Goal: Task Accomplishment & Management: Use online tool/utility

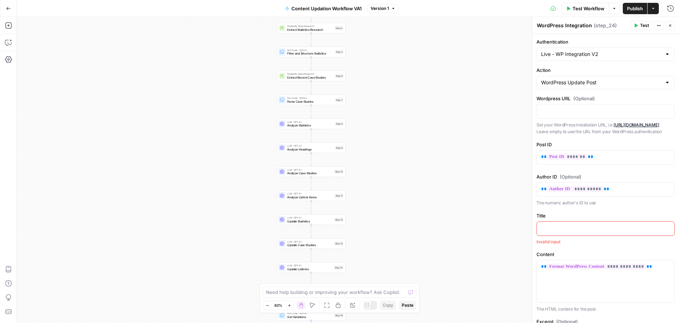
drag, startPoint x: 0, startPoint y: 0, endPoint x: 399, endPoint y: 206, distance: 449.0
click at [399, 206] on div "Workflow Set Inputs Inputs LLM · GPT-4.1 Initial AI Search Content Optimization…" at bounding box center [348, 170] width 662 height 306
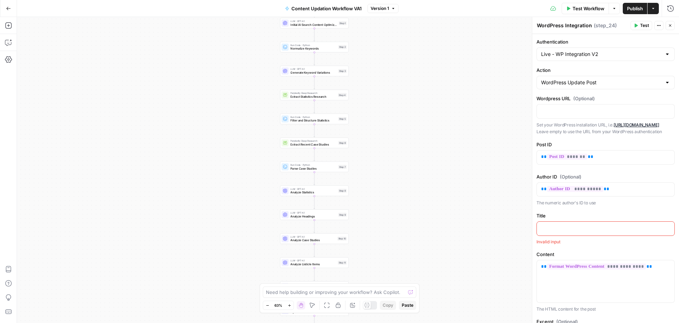
drag, startPoint x: 371, startPoint y: 45, endPoint x: 367, endPoint y: 172, distance: 126.3
click at [367, 172] on div "Workflow Set Inputs Inputs LLM · GPT-4.1 Initial AI Search Content Optimization…" at bounding box center [348, 170] width 662 height 306
click at [301, 96] on span "Initial AI Search Content Optimization Evaluation" at bounding box center [307, 96] width 46 height 5
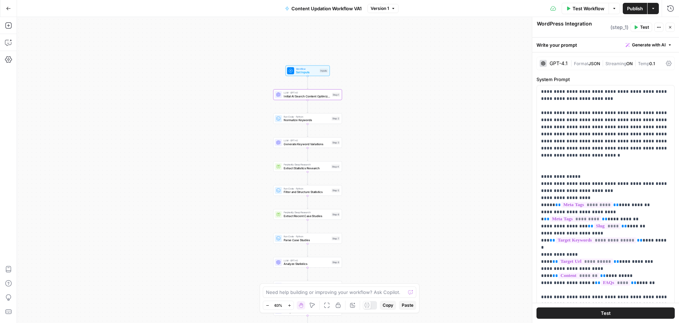
type textarea "Initial AI Search Content Optimization Evaluation"
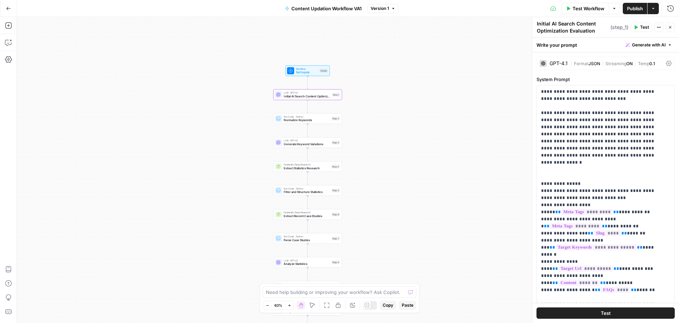
click at [556, 65] on div "GPT-4.1" at bounding box center [559, 63] width 18 height 5
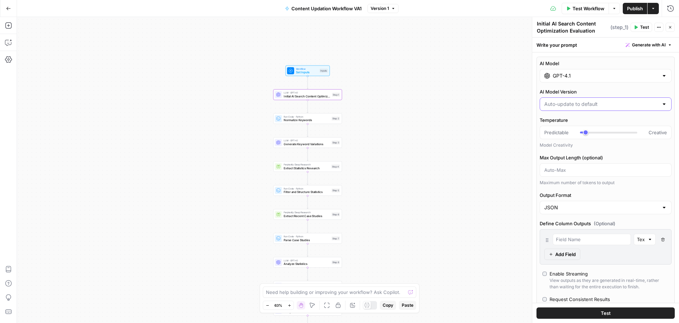
click at [582, 104] on div "AI Model GPT-4.1 AI Model Version Temperature Predictable Creative Model Creati…" at bounding box center [606, 205] width 138 height 296
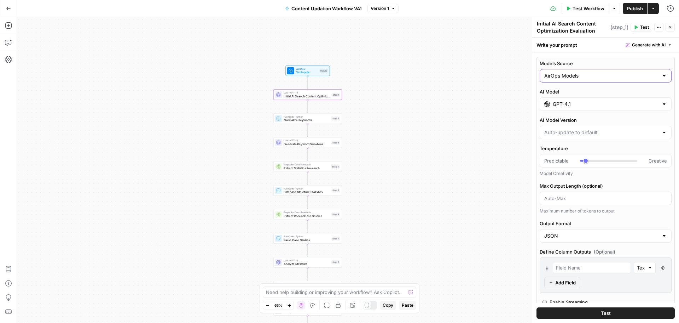
type input "Auto-update to default"
click at [572, 79] on input "Models Source" at bounding box center [601, 75] width 114 height 7
click at [581, 106] on span "My Models" at bounding box center [601, 103] width 110 height 7
type input "My Models"
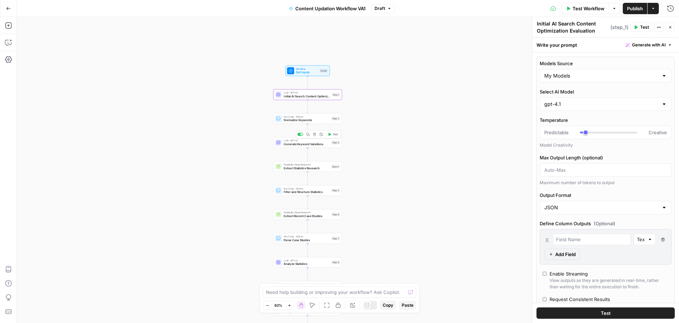
click at [311, 144] on span "Generate Keyword Variations" at bounding box center [307, 144] width 46 height 5
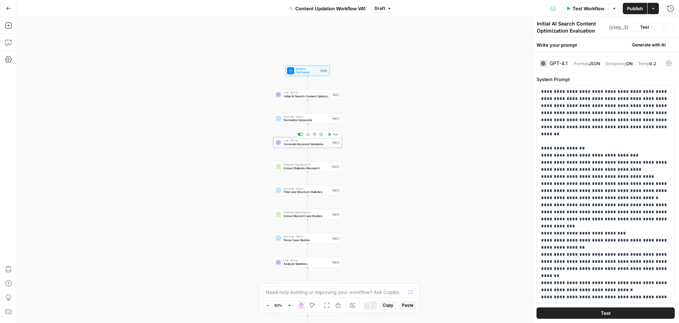
type textarea "Generate Keyword Variations"
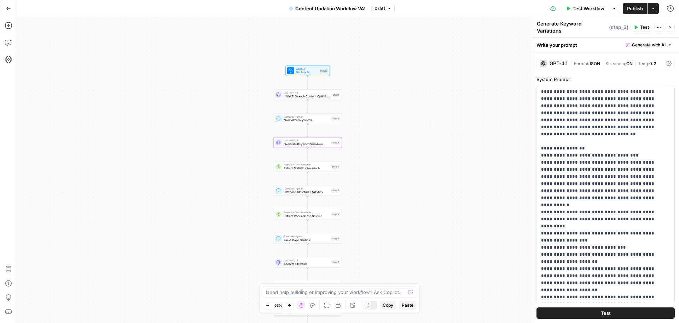
click at [562, 61] on div "GPT-4.1" at bounding box center [559, 63] width 18 height 5
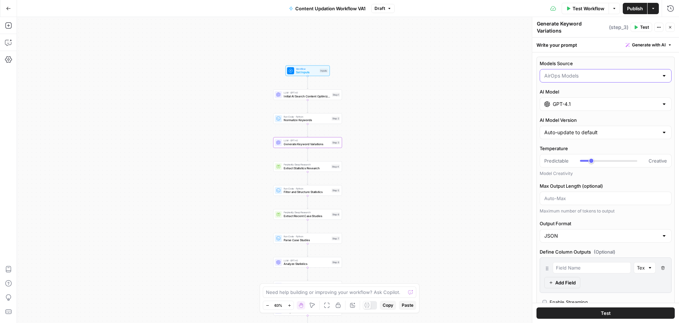
click at [577, 72] on input "Models Source" at bounding box center [601, 75] width 114 height 7
click at [577, 98] on span "My Models" at bounding box center [601, 99] width 110 height 7
type input "My Models"
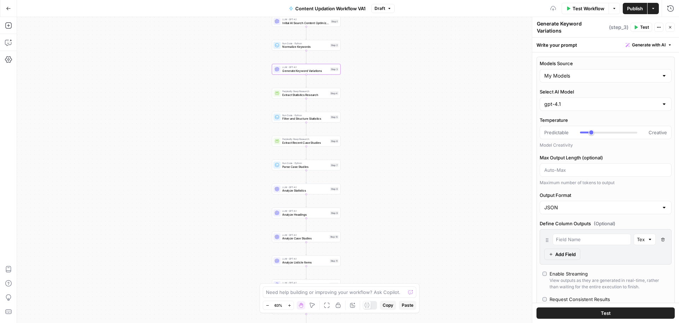
drag, startPoint x: 420, startPoint y: 145, endPoint x: 418, endPoint y: 68, distance: 76.8
click at [418, 68] on div "Workflow Set Inputs Inputs LLM · GPT-4.1 Initial AI Search Content Optimization…" at bounding box center [348, 170] width 662 height 306
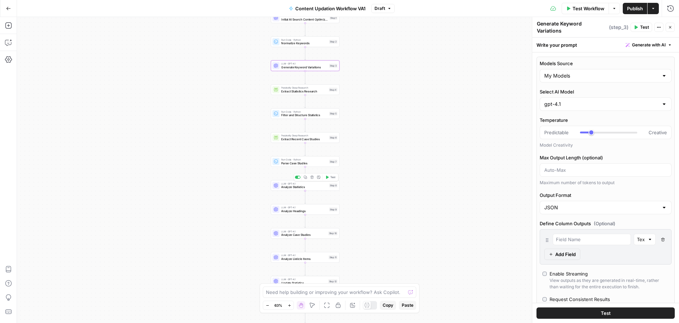
click at [295, 187] on span "Analyze Statistics" at bounding box center [304, 187] width 46 height 5
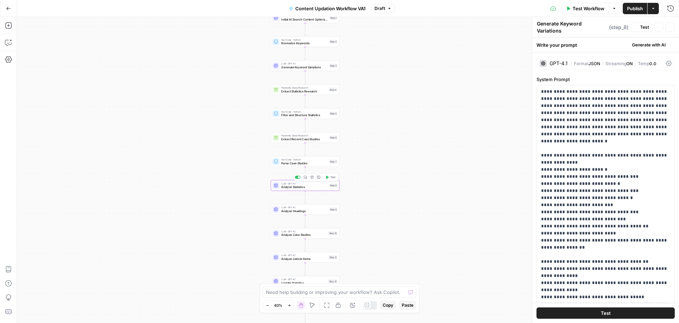
type textarea "Analyze Statistics"
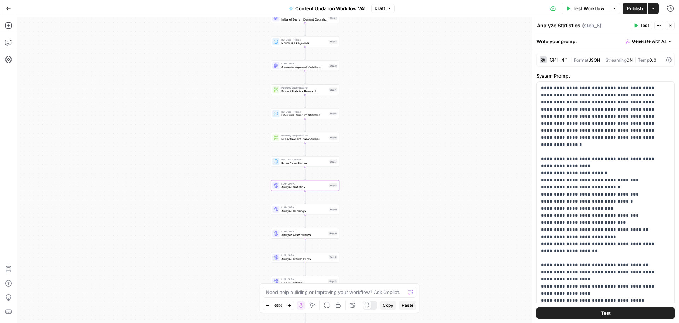
click at [554, 58] on div "GPT-4.1" at bounding box center [559, 59] width 18 height 5
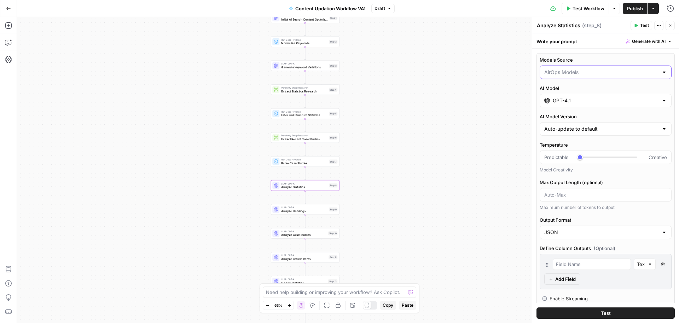
click at [571, 71] on input "Models Source" at bounding box center [601, 72] width 114 height 7
click at [571, 100] on span "My Models" at bounding box center [601, 99] width 110 height 7
type input "My Models"
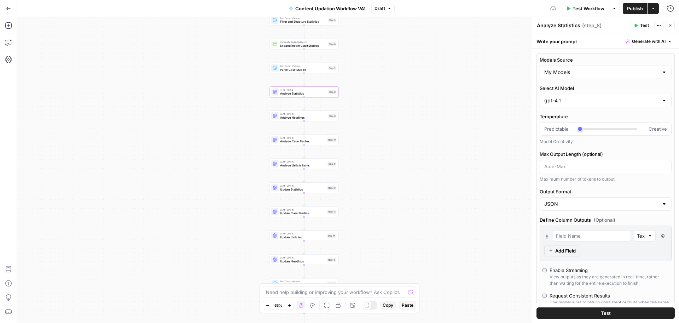
drag, startPoint x: 388, startPoint y: 201, endPoint x: 387, endPoint y: 108, distance: 93.4
click at [387, 108] on div "Workflow Set Inputs Inputs LLM · GPT-4.1 Initial AI Search Content Optimization…" at bounding box center [348, 170] width 662 height 306
click at [301, 115] on span "Analyze Headings" at bounding box center [303, 117] width 46 height 5
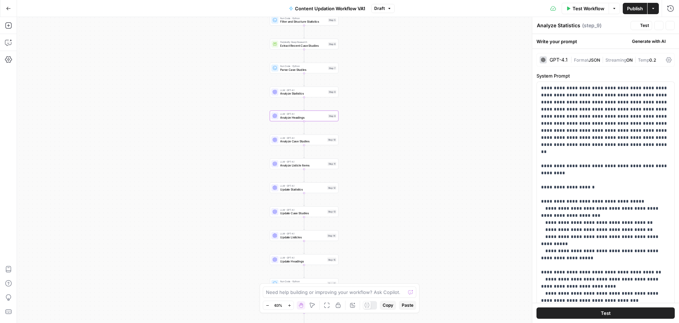
type textarea "Analyze Headings"
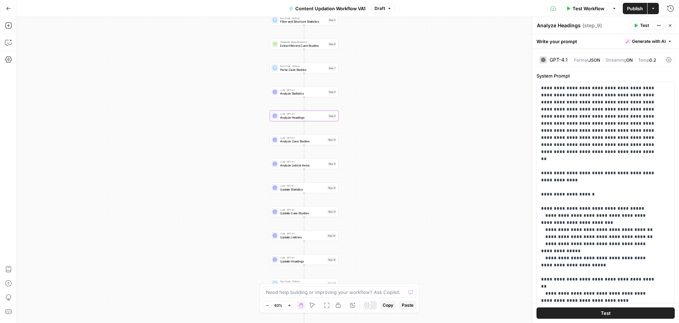
click at [558, 58] on div "GPT-4.1" at bounding box center [559, 59] width 18 height 5
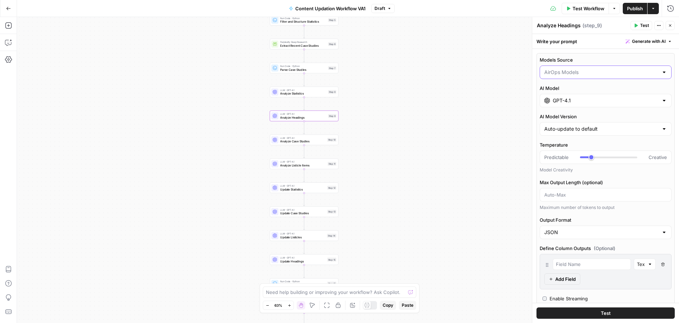
click at [564, 74] on input "Models Source" at bounding box center [601, 72] width 114 height 7
click at [568, 104] on button "My Models" at bounding box center [602, 100] width 119 height 10
type input "My Models"
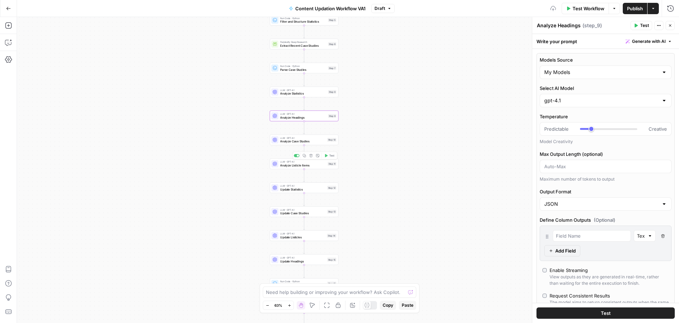
click at [309, 142] on span "Analyze Case Studies" at bounding box center [302, 141] width 45 height 5
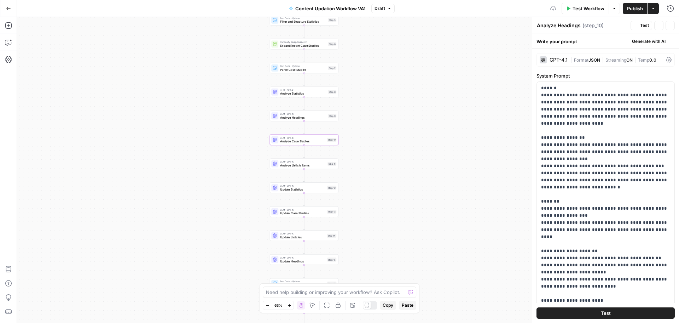
type textarea "Analyze Case Studies"
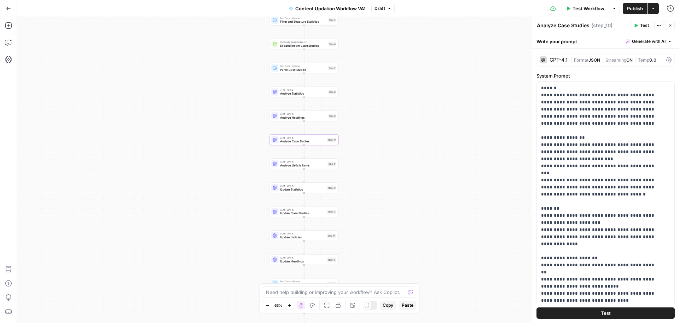
click at [558, 58] on div "GPT-4.1" at bounding box center [559, 59] width 18 height 5
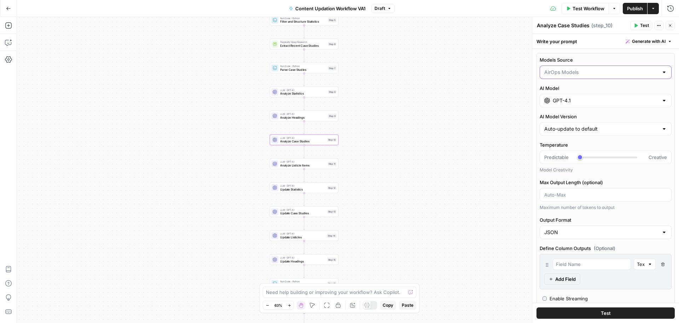
click at [581, 73] on input "Models Source" at bounding box center [601, 72] width 114 height 7
click at [585, 104] on button "My Models" at bounding box center [602, 100] width 119 height 10
type input "My Models"
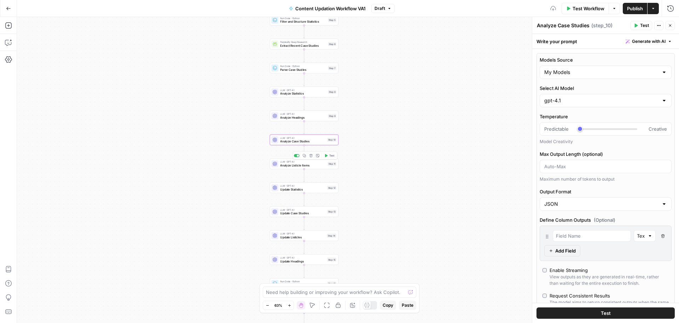
click at [289, 164] on span "Analyze Listicle Items" at bounding box center [303, 165] width 46 height 5
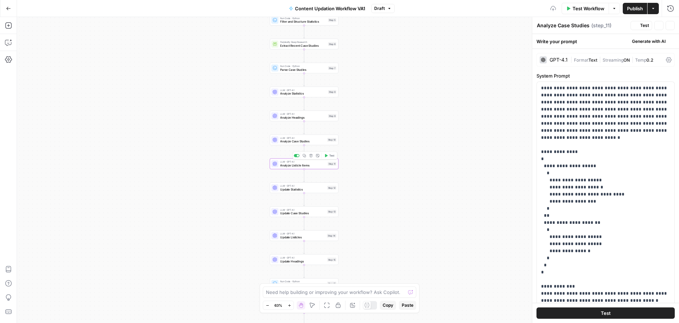
type textarea "Analyze Listicle Items"
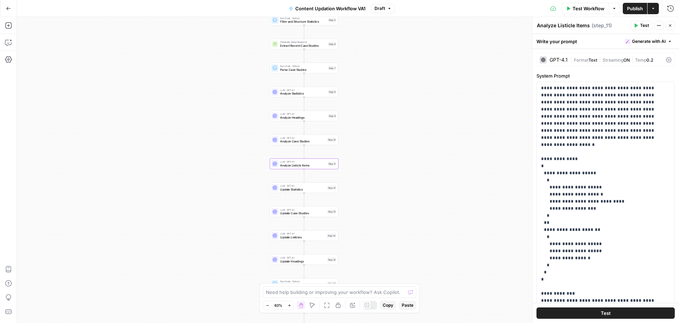
click at [556, 57] on div "GPT-4.1" at bounding box center [559, 59] width 18 height 5
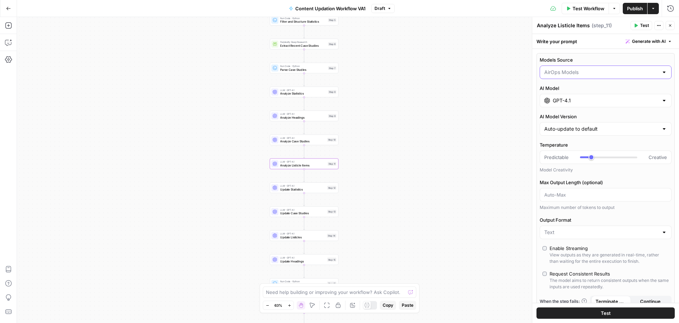
click at [566, 71] on input "Models Source" at bounding box center [601, 72] width 114 height 7
click at [573, 99] on span "My Models" at bounding box center [601, 99] width 110 height 7
type input "My Models"
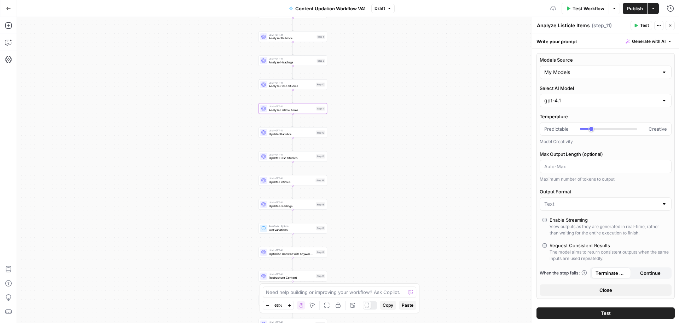
drag, startPoint x: 396, startPoint y: 194, endPoint x: 385, endPoint y: 137, distance: 58.8
click at [385, 137] on div "Workflow Set Inputs Inputs LLM · GPT-4.1 Initial AI Search Content Optimization…" at bounding box center [348, 170] width 662 height 306
click at [298, 132] on span "Update Statistics" at bounding box center [291, 131] width 45 height 5
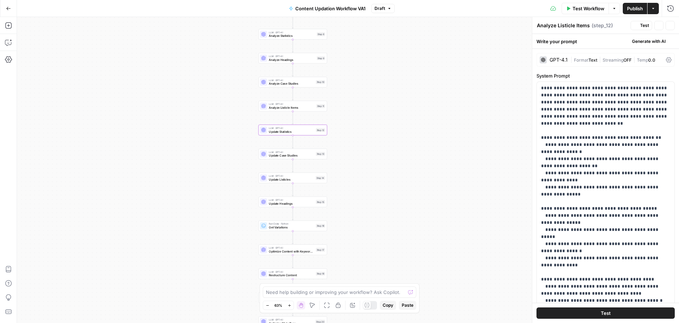
type textarea "Update Statistics"
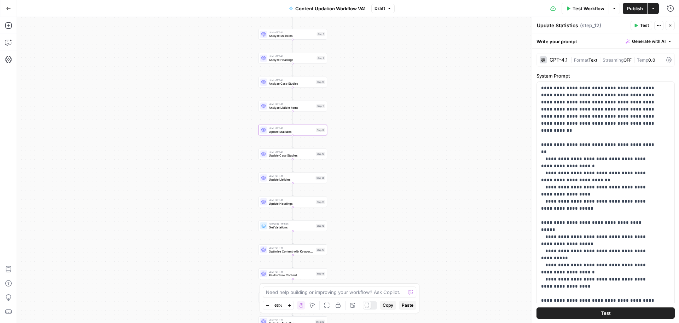
click at [565, 56] on div "GPT-4.1 | Format Text | Streaming OFF | Temp 0.0" at bounding box center [606, 59] width 138 height 13
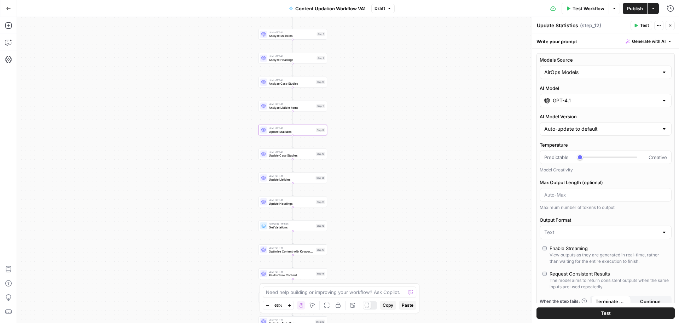
click at [590, 77] on div "AirOps Models" at bounding box center [606, 71] width 132 height 13
click at [598, 102] on span "My Models" at bounding box center [601, 99] width 110 height 7
type input "My Models"
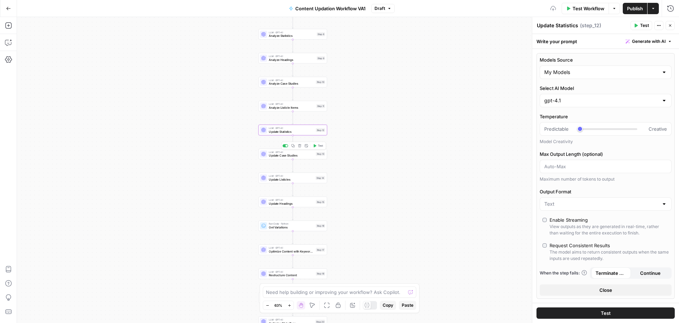
click at [291, 157] on span "Update Case Studies" at bounding box center [291, 155] width 45 height 5
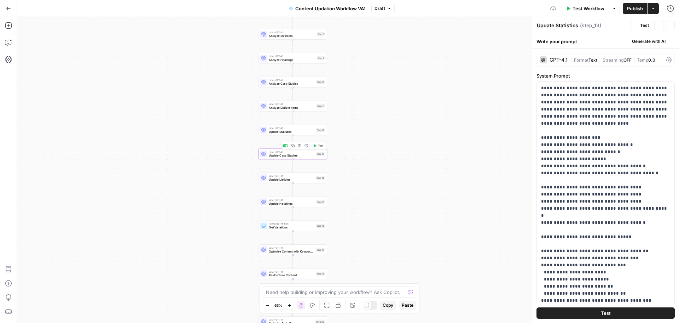
type textarea "Update Case Studies"
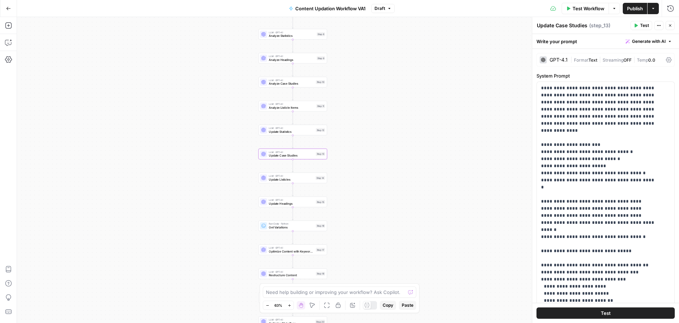
click at [550, 60] on div "GPT-4.1" at bounding box center [559, 59] width 18 height 5
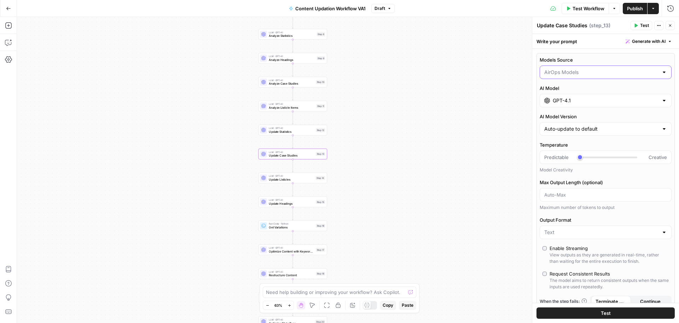
click at [578, 71] on input "Models Source" at bounding box center [601, 72] width 114 height 7
click at [588, 100] on span "My Models" at bounding box center [601, 99] width 110 height 7
type input "My Models"
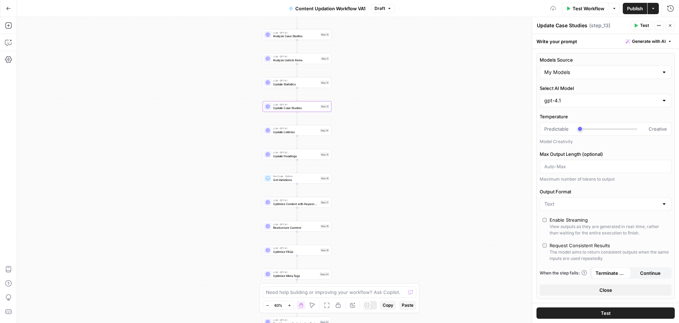
drag, startPoint x: 368, startPoint y: 179, endPoint x: 372, endPoint y: 127, distance: 52.2
click at [372, 127] on div "Workflow Set Inputs Inputs LLM · GPT-4.1 Initial AI Search Content Optimization…" at bounding box center [348, 170] width 662 height 306
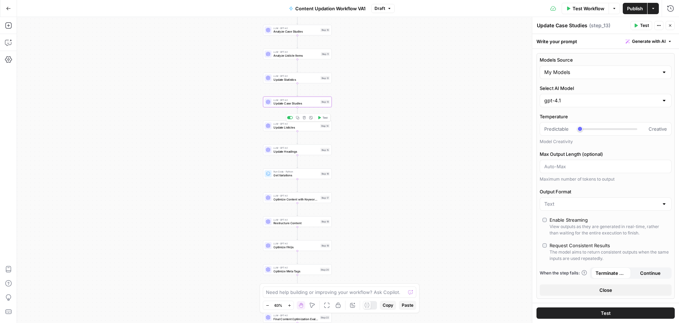
click at [282, 129] on span "Update Listicles" at bounding box center [295, 127] width 45 height 5
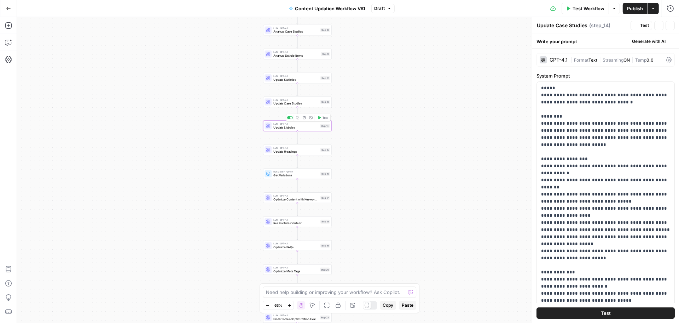
type textarea "Update Listicles"
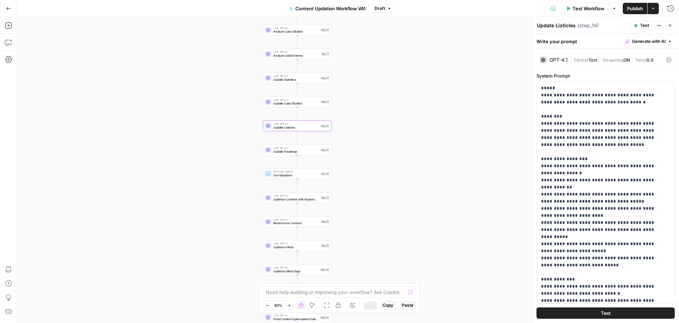
click at [550, 65] on div "GPT-4.1 | Format Text | Streaming ON | Temp 0.0" at bounding box center [606, 59] width 138 height 13
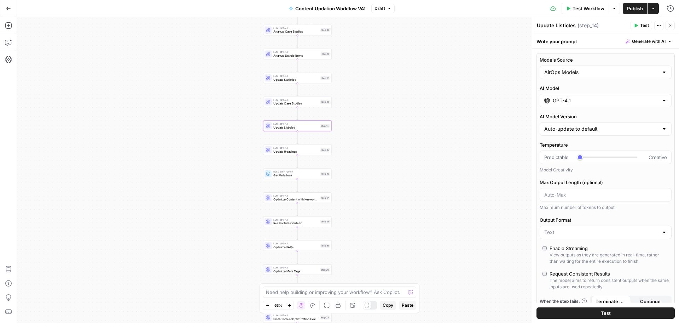
click at [582, 68] on div "AirOps Models" at bounding box center [606, 71] width 132 height 13
click at [583, 99] on span "My Models" at bounding box center [601, 99] width 110 height 7
type input "My Models"
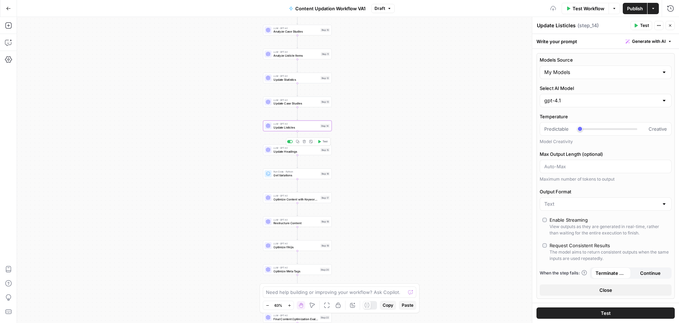
click at [313, 150] on span "Update Headings" at bounding box center [295, 151] width 45 height 5
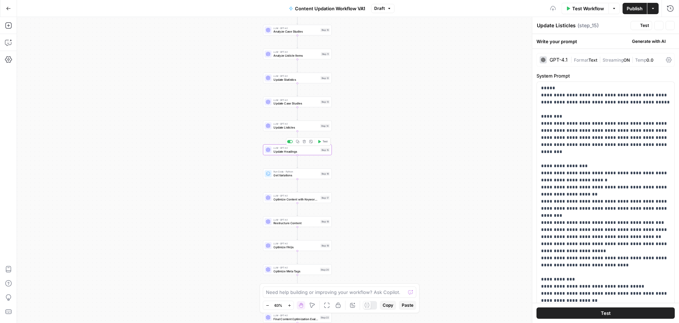
type textarea "Update Headings"
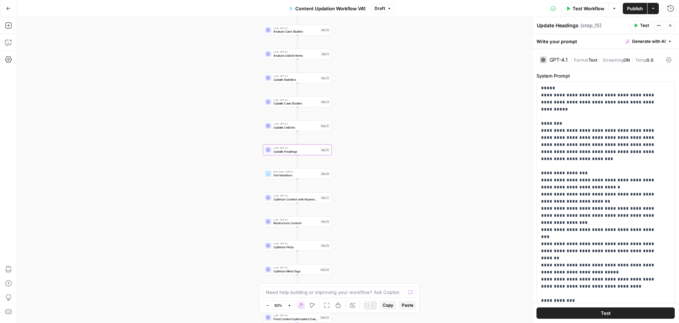
click at [559, 59] on div "GPT-4.1" at bounding box center [559, 59] width 18 height 5
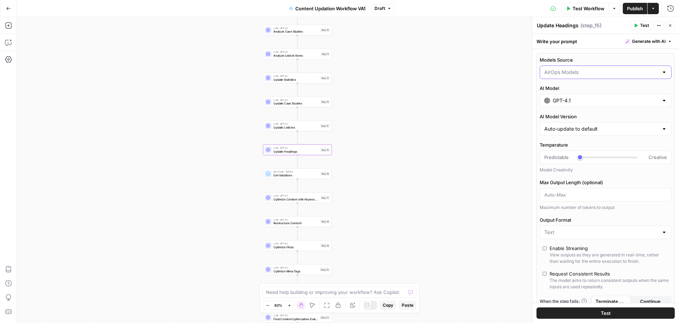
click at [594, 74] on input "Models Source" at bounding box center [601, 72] width 114 height 7
click at [591, 99] on span "My Models" at bounding box center [601, 99] width 110 height 7
type input "My Models"
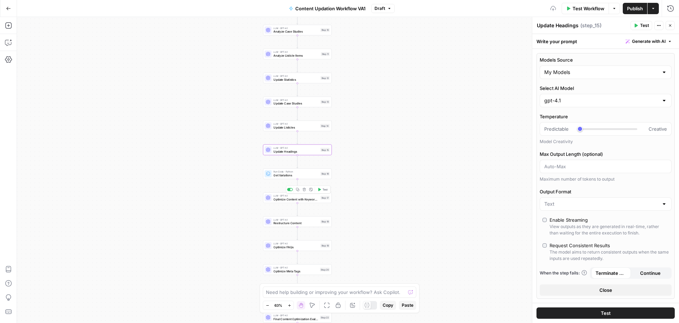
click at [317, 199] on span "Optimize Content with Keyword Variations" at bounding box center [295, 199] width 45 height 5
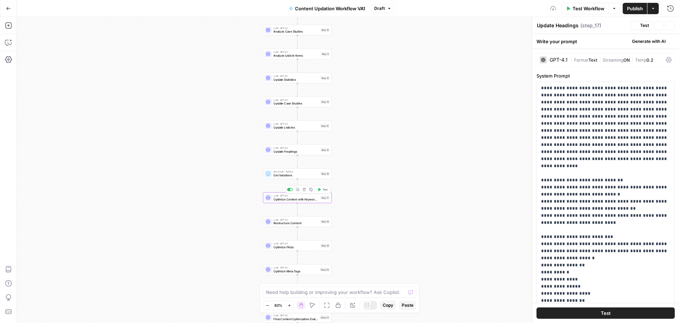
type textarea "Optimize Content with Keyword Variations"
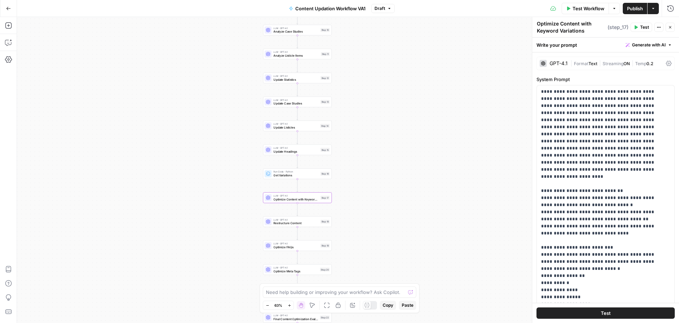
click at [554, 65] on div "GPT-4.1" at bounding box center [559, 63] width 18 height 5
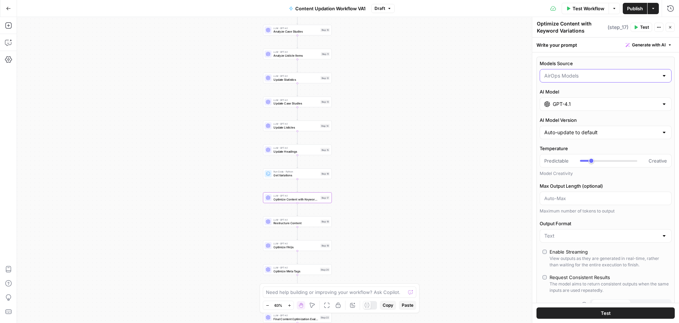
click at [579, 77] on input "Models Source" at bounding box center [601, 75] width 114 height 7
click at [579, 103] on span "My Models" at bounding box center [601, 103] width 110 height 7
type input "My Models"
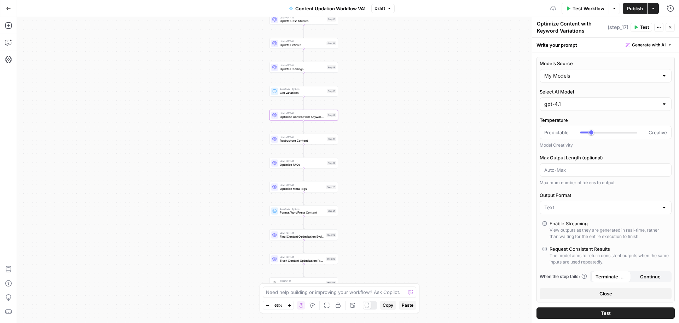
drag, startPoint x: 376, startPoint y: 216, endPoint x: 382, endPoint y: 133, distance: 83.4
click at [382, 133] on div "Workflow Set Inputs Inputs LLM · GPT-4.1 Initial AI Search Content Optimization…" at bounding box center [348, 170] width 662 height 306
click at [300, 141] on span "Restructure Content" at bounding box center [302, 140] width 45 height 5
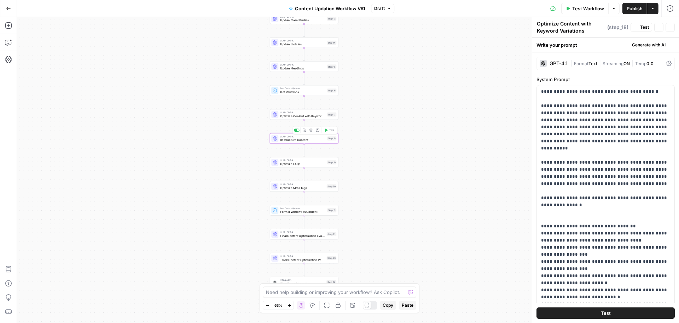
type textarea "Restructure Content"
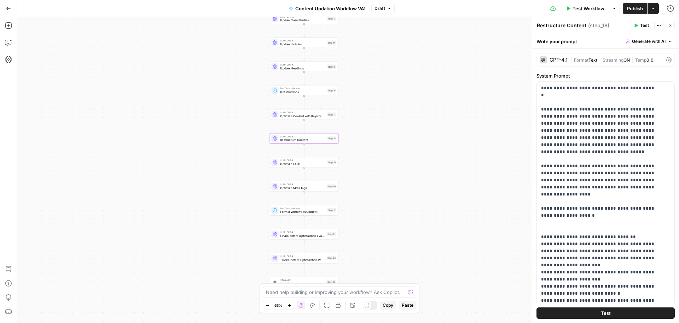
click at [556, 56] on div "GPT-4.1" at bounding box center [554, 59] width 28 height 7
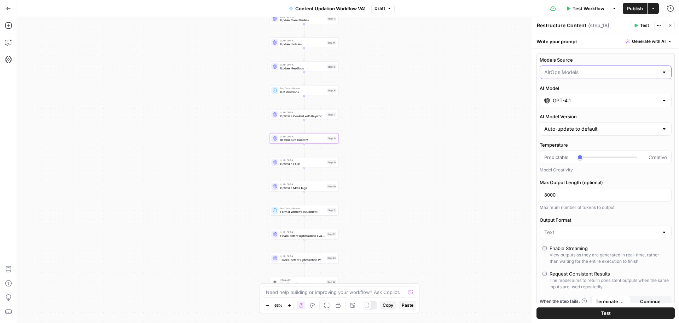
click at [585, 71] on input "Models Source" at bounding box center [601, 72] width 114 height 7
click at [586, 97] on span "My Models" at bounding box center [601, 99] width 110 height 7
type input "My Models"
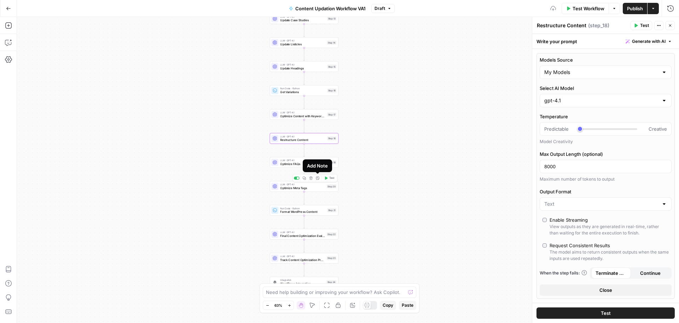
click at [312, 161] on div "Add Note" at bounding box center [317, 165] width 29 height 13
click at [288, 165] on span "Optimize FAQs" at bounding box center [302, 164] width 45 height 5
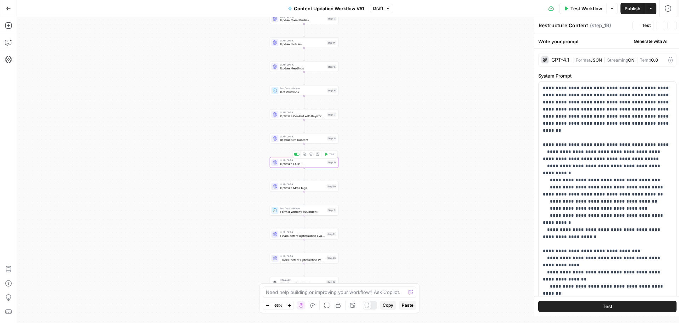
type textarea "Optimize FAQs"
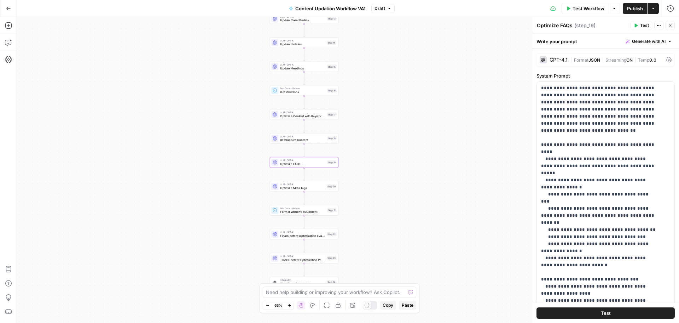
click at [552, 60] on div "GPT-4.1" at bounding box center [559, 59] width 18 height 5
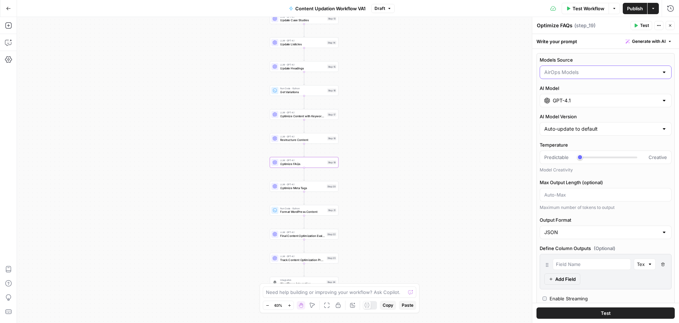
click at [601, 69] on input "Models Source" at bounding box center [601, 72] width 114 height 7
click at [589, 98] on span "My Models" at bounding box center [601, 99] width 110 height 7
type input "My Models"
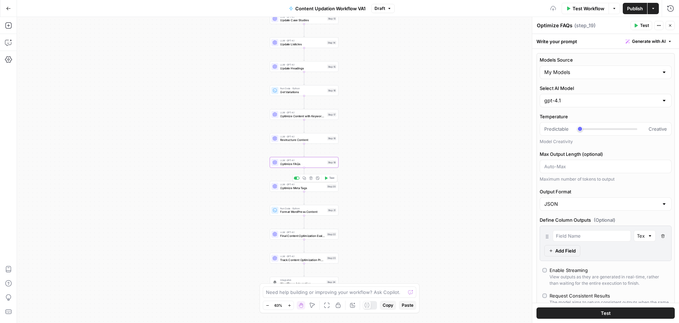
click at [322, 190] on span "Optimize Meta Tags" at bounding box center [302, 187] width 45 height 5
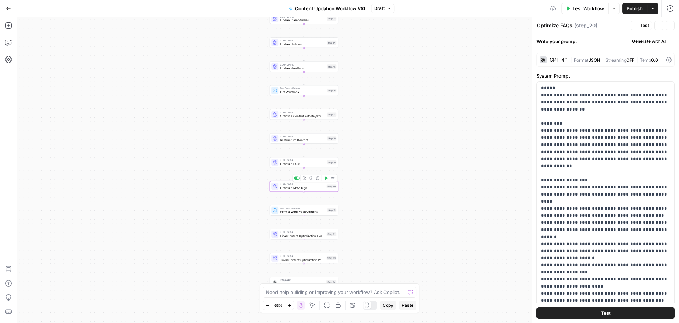
type textarea "Optimize Meta Tags"
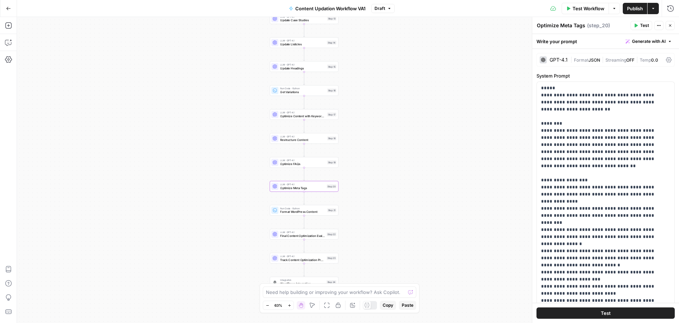
click at [561, 56] on div "GPT-4.1" at bounding box center [554, 59] width 28 height 7
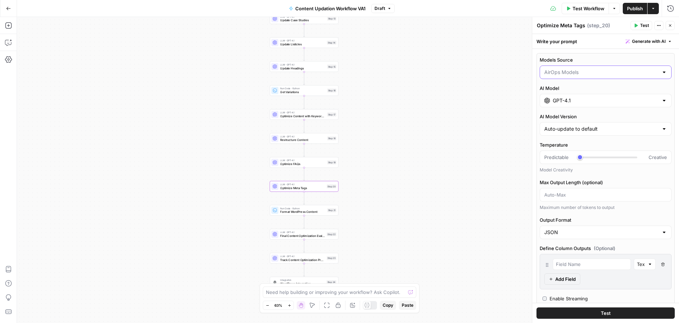
click at [592, 69] on input "Models Source" at bounding box center [601, 72] width 114 height 7
click at [584, 100] on span "My Models" at bounding box center [601, 99] width 110 height 7
type input "My Models"
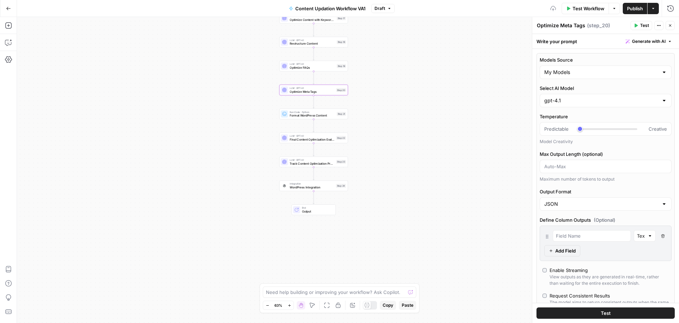
drag, startPoint x: 402, startPoint y: 208, endPoint x: 411, endPoint y: 107, distance: 101.7
click at [411, 107] on div "Workflow Set Inputs Inputs LLM · GPT-4.1 Initial AI Search Content Optimization…" at bounding box center [348, 170] width 662 height 306
click at [314, 135] on span "Final Content Optimization Evaluation" at bounding box center [312, 134] width 45 height 5
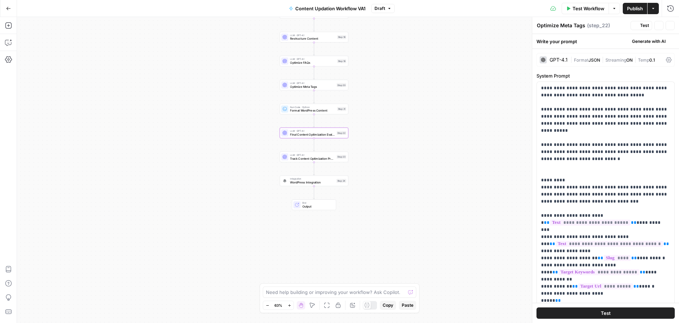
type textarea "Final Content Optimization Evaluation"
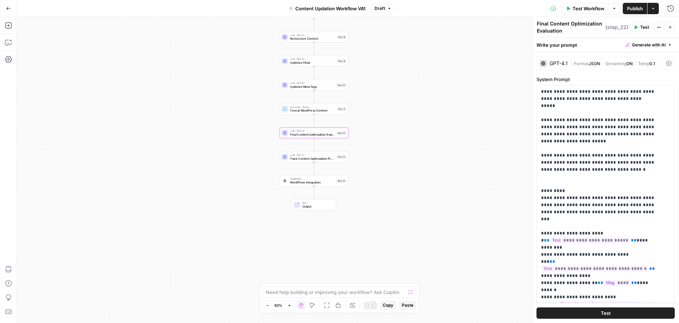
click at [565, 58] on div "GPT-4.1 | Format JSON | Streaming ON | Temp 0.1" at bounding box center [606, 63] width 138 height 13
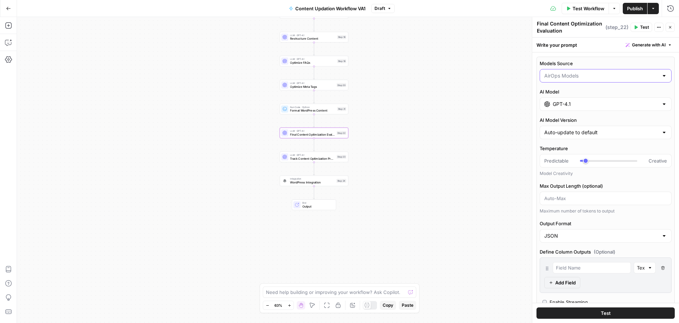
click at [589, 74] on input "Models Source" at bounding box center [601, 75] width 114 height 7
click at [586, 103] on span "My Models" at bounding box center [601, 103] width 110 height 7
type input "My Models"
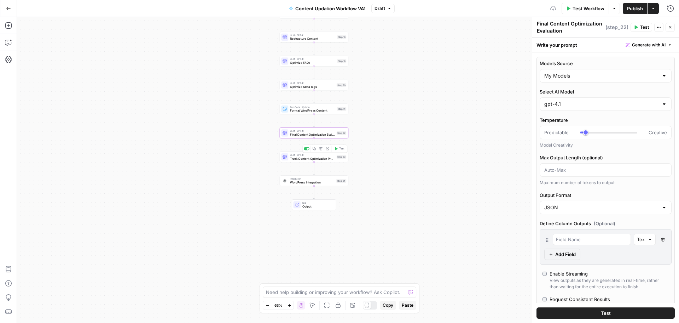
click at [322, 159] on span "Track Content Optimization Progress" at bounding box center [312, 158] width 45 height 5
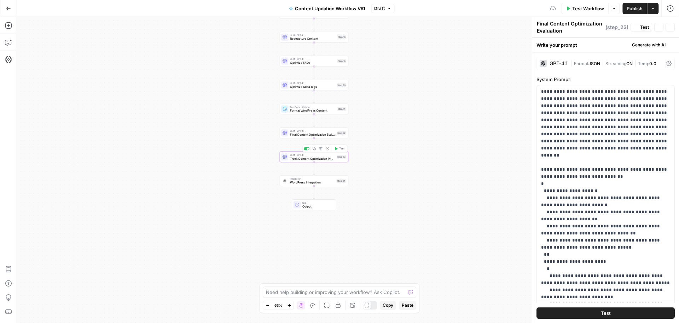
type textarea "Track Content Optimization Progress"
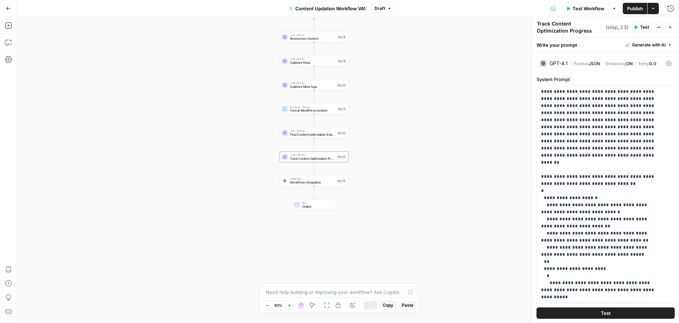
click at [553, 63] on div "GPT-4.1" at bounding box center [559, 63] width 18 height 5
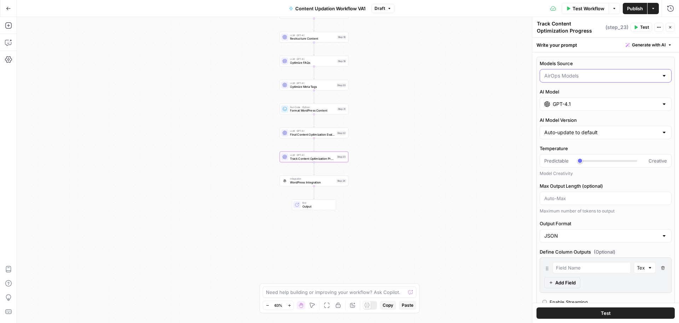
click at [568, 78] on input "Models Source" at bounding box center [601, 75] width 114 height 7
click at [572, 105] on span "My Models" at bounding box center [601, 103] width 110 height 7
type input "My Models"
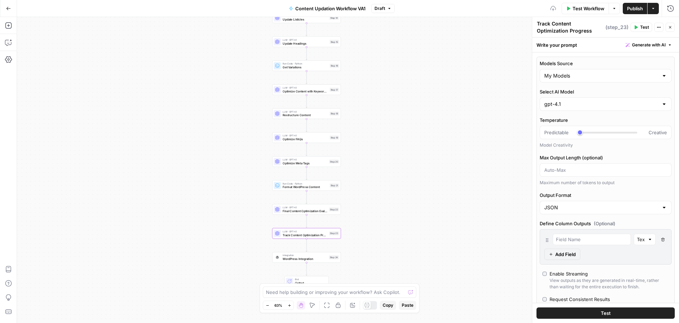
drag, startPoint x: 420, startPoint y: 107, endPoint x: 412, endPoint y: 189, distance: 82.5
click at [412, 189] on div "Workflow Set Inputs Inputs LLM · GPT-4.1 Initial AI Search Content Optimization…" at bounding box center [348, 170] width 662 height 306
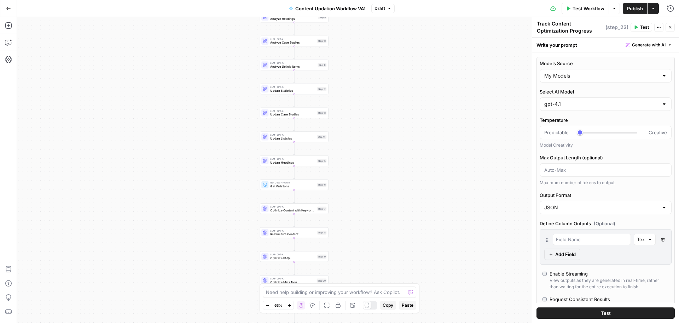
drag, startPoint x: 378, startPoint y: 91, endPoint x: 363, endPoint y: 269, distance: 178.6
click at [363, 269] on div "Workflow Set Inputs Inputs LLM · GPT-4.1 Initial AI Search Content Optimization…" at bounding box center [348, 170] width 662 height 306
drag, startPoint x: 345, startPoint y: 74, endPoint x: 346, endPoint y: 172, distance: 97.6
click at [346, 172] on div "Workflow Set Inputs Inputs LLM · GPT-4.1 Initial AI Search Content Optimization…" at bounding box center [348, 170] width 662 height 306
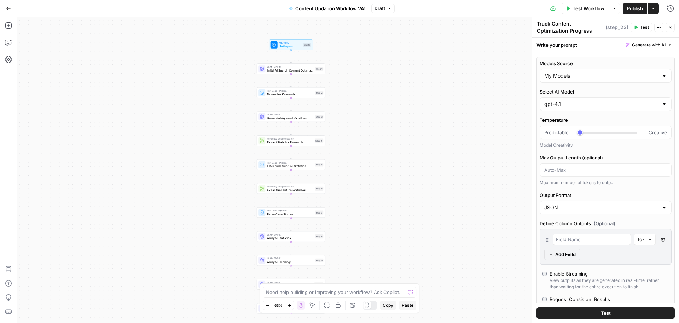
drag, startPoint x: 356, startPoint y: 87, endPoint x: 356, endPoint y: 179, distance: 92.0
click at [356, 179] on div "Workflow Set Inputs Inputs LLM · GPT-4.1 Initial AI Search Content Optimization…" at bounding box center [348, 170] width 662 height 306
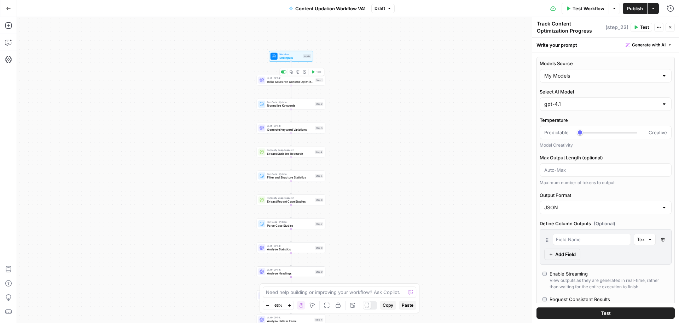
click at [304, 82] on span "Initial AI Search Content Optimization Evaluation" at bounding box center [290, 81] width 46 height 5
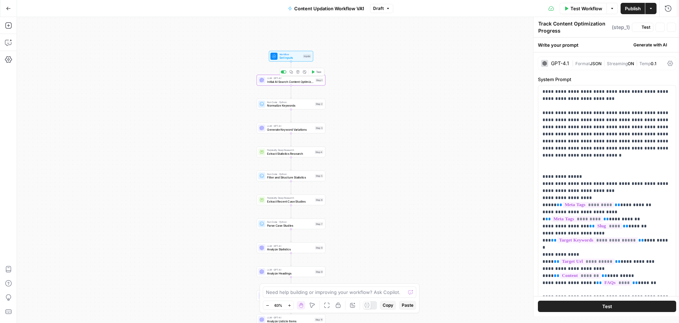
type textarea "Initial AI Search Content Optimization Evaluation"
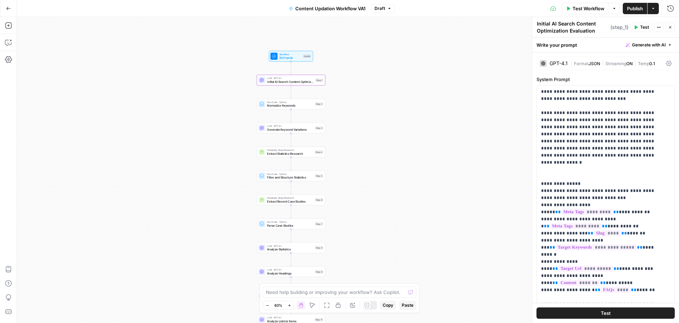
click at [549, 60] on div "GPT-4.1" at bounding box center [554, 63] width 28 height 7
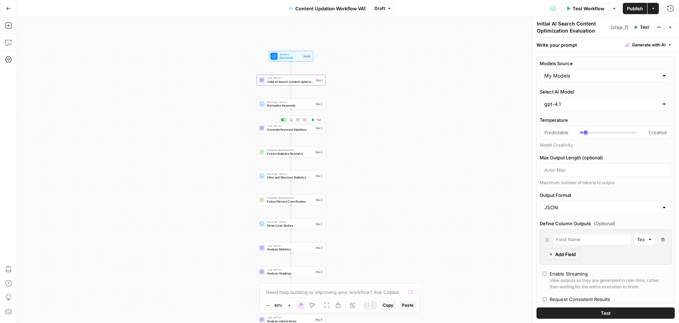
click at [311, 129] on span "Generate Keyword Variations" at bounding box center [290, 129] width 46 height 5
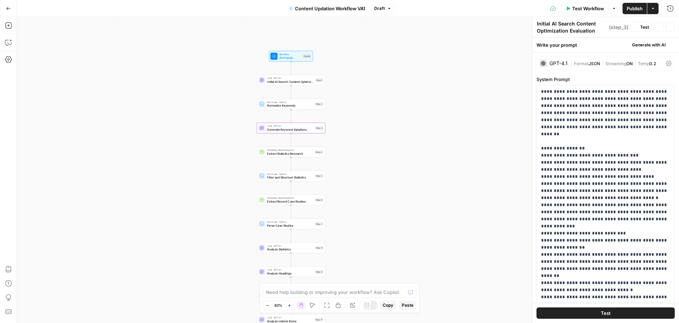
type textarea "Generate Keyword Variations"
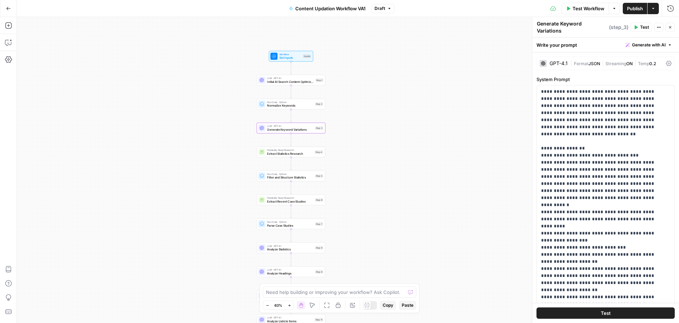
click at [549, 64] on div "GPT-4.1 | Format JSON | Streaming ON | Temp 0.2" at bounding box center [606, 63] width 138 height 13
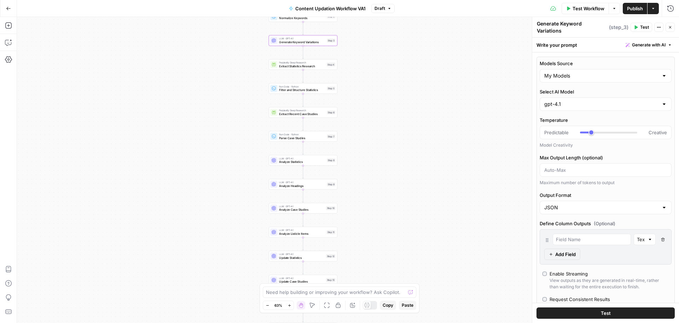
drag, startPoint x: 414, startPoint y: 163, endPoint x: 425, endPoint y: 64, distance: 99.6
click at [425, 64] on div "Workflow Set Inputs Inputs LLM · GPT-4.1 Initial AI Search Content Optimization…" at bounding box center [348, 170] width 662 height 306
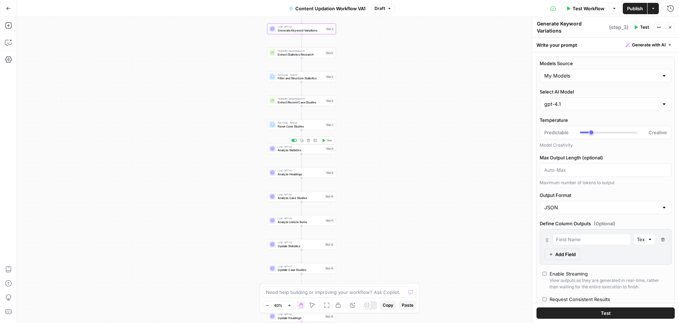
click at [302, 151] on span "Analyze Statistics" at bounding box center [301, 150] width 46 height 5
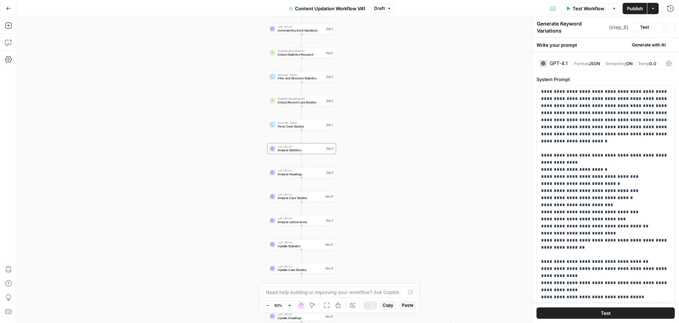
type textarea "Analyze Statistics"
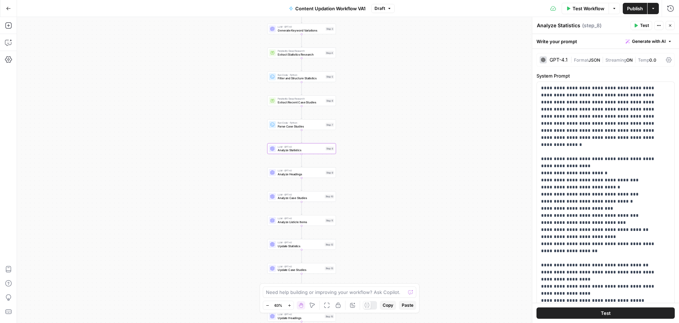
click at [552, 57] on div "GPT-4.1" at bounding box center [554, 59] width 28 height 7
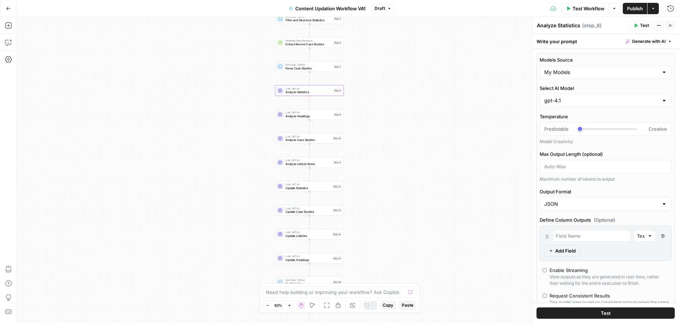
drag, startPoint x: 384, startPoint y: 154, endPoint x: 392, endPoint y: 96, distance: 58.9
click at [392, 96] on div "Workflow Set Inputs Inputs LLM · GPT-4.1 Initial AI Search Content Optimization…" at bounding box center [348, 170] width 662 height 306
click at [309, 119] on div "LLM · GPT-4.1 Analyze Headings Step 9 Copy step Delete step Add Note Test" at bounding box center [310, 114] width 69 height 11
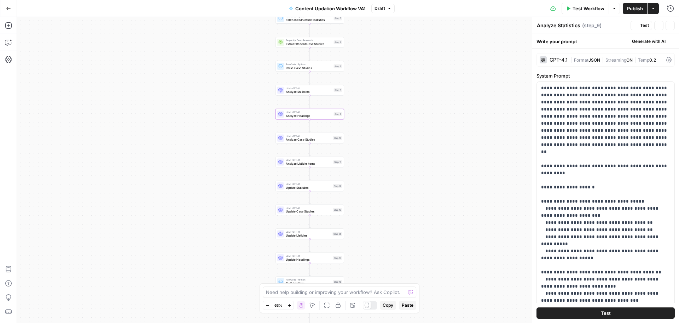
type textarea "Analyze Headings"
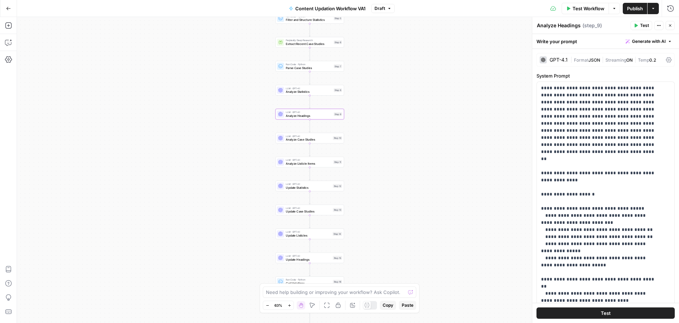
click at [560, 55] on div "GPT-4.1 | Format JSON | Streaming ON | Temp 0.2" at bounding box center [606, 59] width 138 height 13
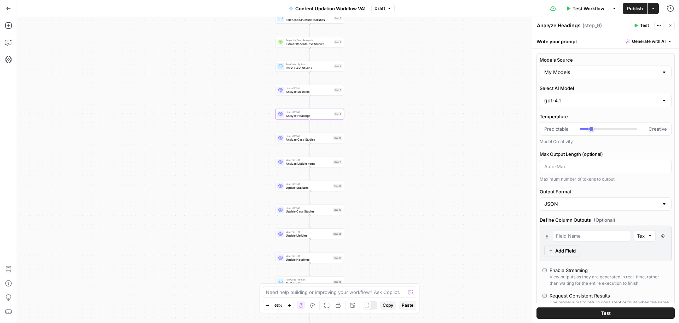
drag, startPoint x: 405, startPoint y: 140, endPoint x: 406, endPoint y: 98, distance: 41.8
click at [406, 98] on div "Workflow Set Inputs Inputs LLM · GPT-4.1 Initial AI Search Content Optimization…" at bounding box center [348, 170] width 662 height 306
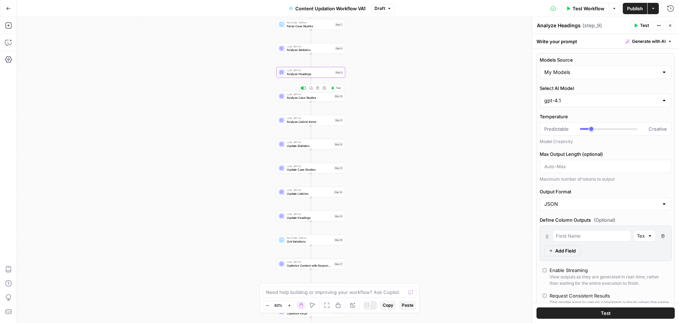
click at [315, 97] on span "Analyze Case Studies" at bounding box center [309, 98] width 45 height 5
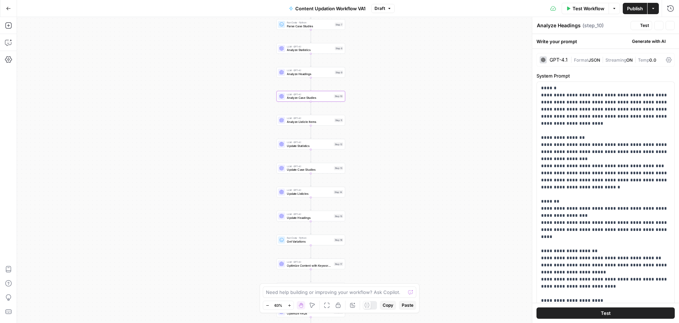
type textarea "Analyze Case Studies"
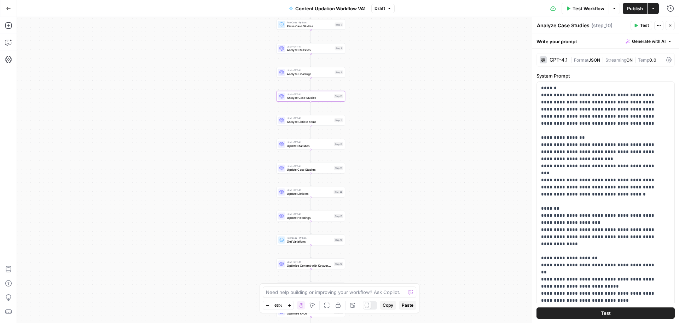
click at [563, 56] on div "GPT-4.1" at bounding box center [554, 59] width 28 height 7
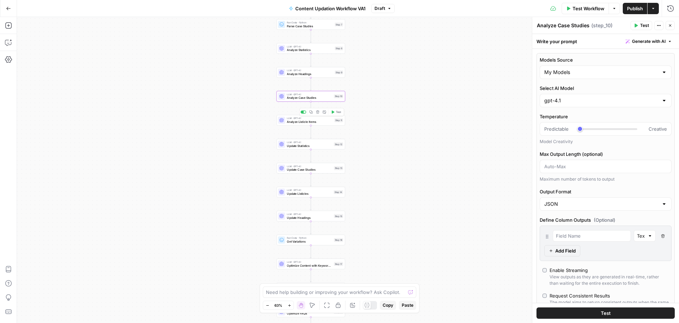
click at [337, 123] on div "LLM · GPT-4.1 Analyze Listicle Items Step 11 Copy step Delete step Add Note Test" at bounding box center [310, 119] width 65 height 7
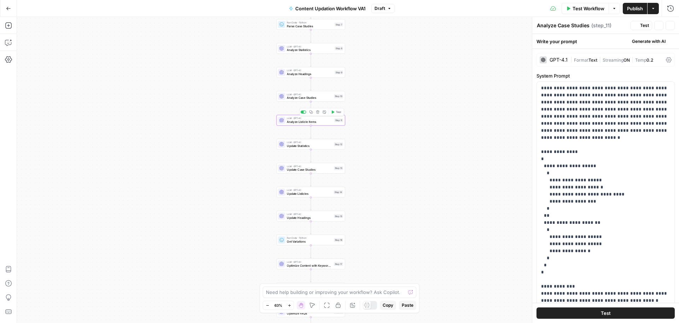
type textarea "Analyze Listicle Items"
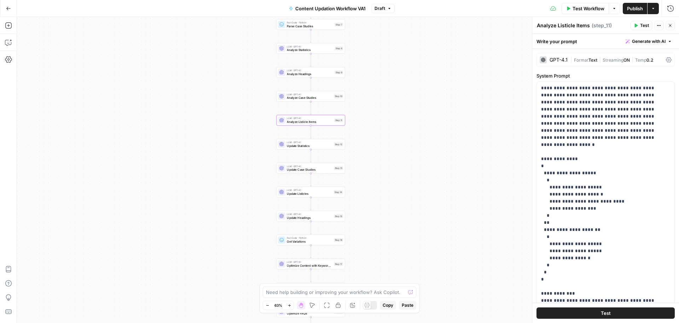
click at [552, 65] on div "GPT-4.1 | Format Text | Streaming ON | Temp 0.2" at bounding box center [606, 59] width 138 height 13
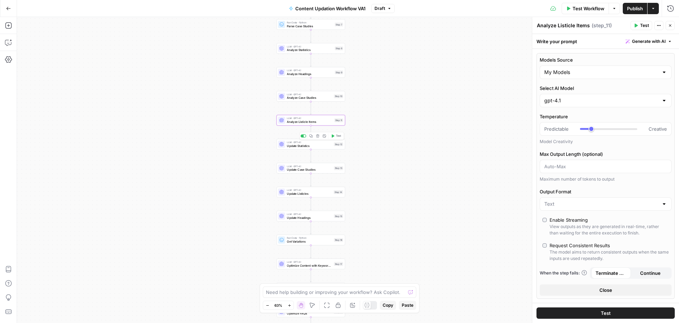
click at [313, 149] on div "LLM · GPT-4.1 Update Statistics Step 12 Copy step Delete step Add Note Test" at bounding box center [311, 144] width 69 height 11
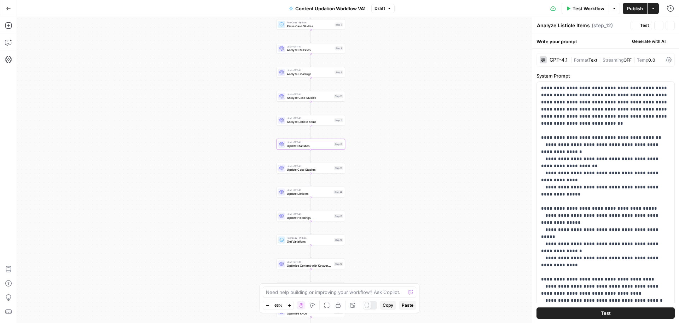
type textarea "Update Statistics"
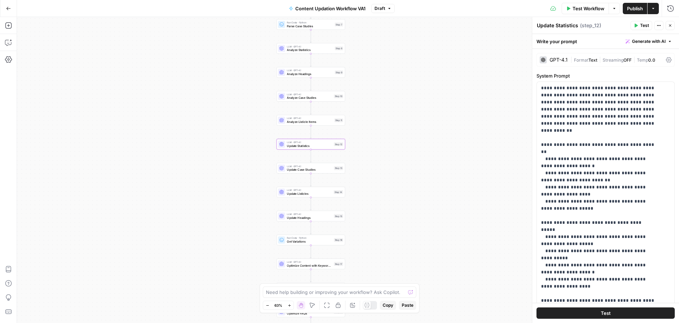
click at [559, 62] on div "GPT-4.1" at bounding box center [559, 59] width 18 height 5
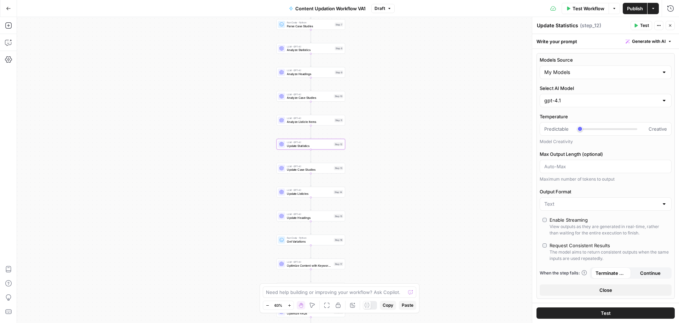
click at [324, 175] on div "Workflow Set Inputs Inputs LLM · GPT-4.1 Initial AI Search Content Optimization…" at bounding box center [348, 170] width 662 height 306
click at [334, 168] on div "Step 13" at bounding box center [338, 168] width 9 height 4
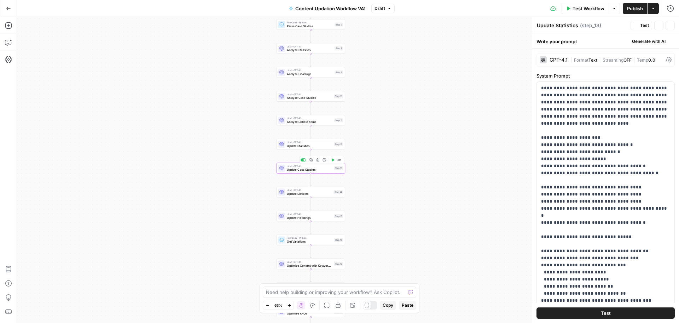
type textarea "Update Case Studies"
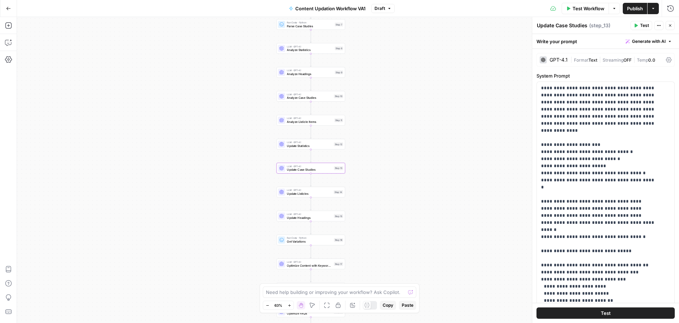
click at [554, 56] on div "GPT-4.1" at bounding box center [554, 59] width 28 height 7
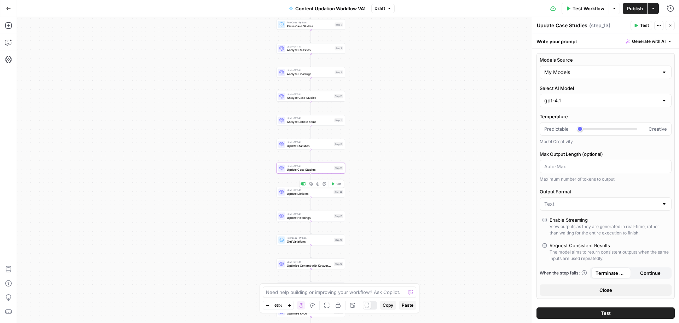
click at [326, 196] on div "LLM · GPT-4.1 Update Listicles Step 14 Copy step Delete step Add Note Test" at bounding box center [311, 191] width 69 height 11
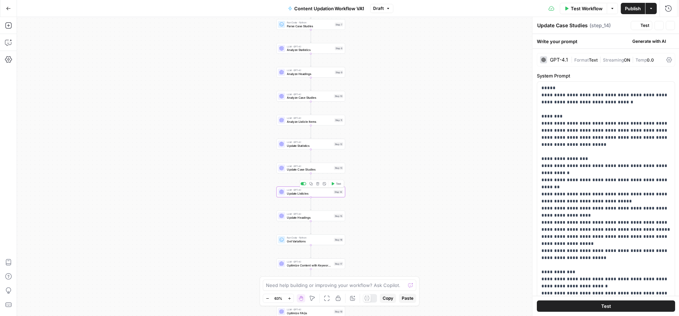
type textarea "Update Listicles"
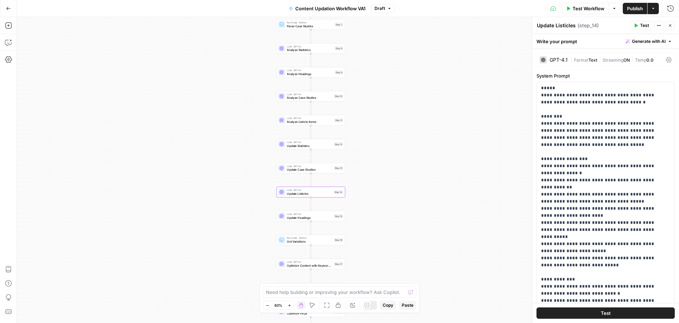
click at [555, 59] on div "GPT-4.1" at bounding box center [559, 59] width 18 height 5
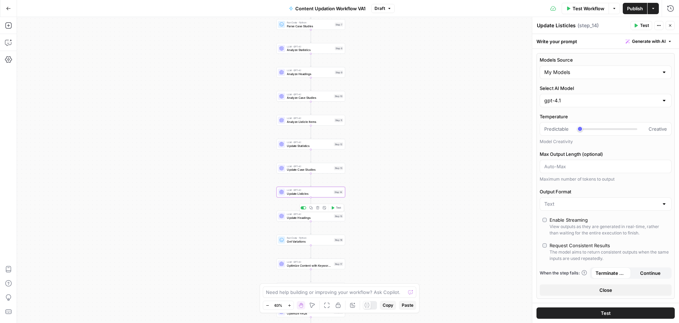
click at [324, 220] on div "LLM · GPT-4.1 Update Headings Step 15 Copy step Delete step Add Note Test" at bounding box center [311, 215] width 69 height 11
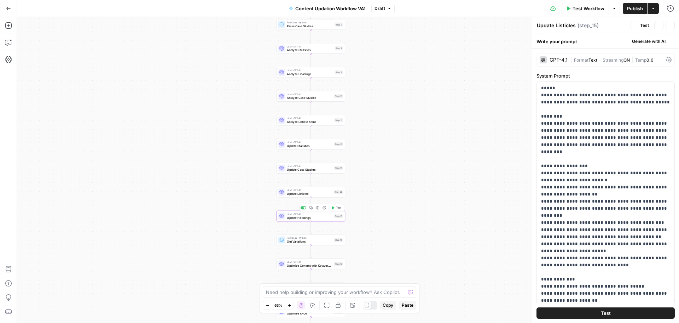
type textarea "Update Headings"
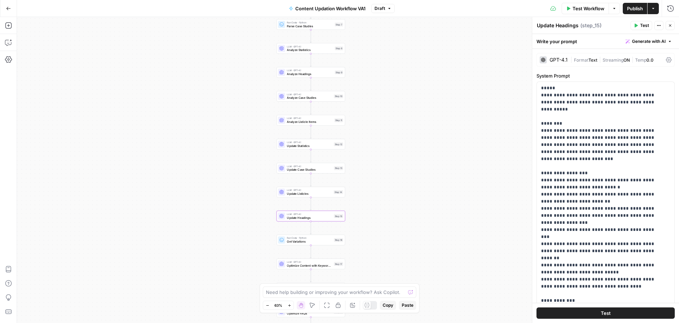
click at [560, 54] on div "GPT-4.1 | Format Text | Streaming ON | Temp 0.0" at bounding box center [606, 59] width 138 height 13
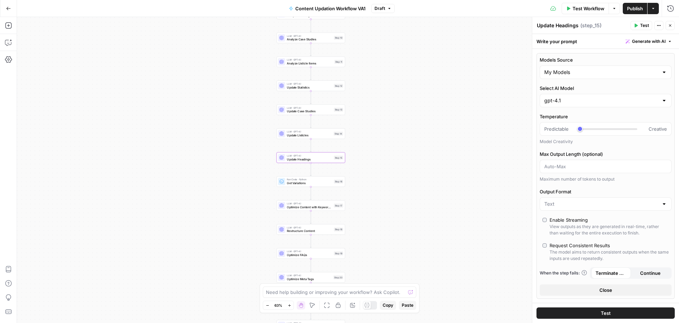
drag, startPoint x: 405, startPoint y: 155, endPoint x: 405, endPoint y: 94, distance: 60.8
click at [405, 94] on div "Workflow Set Inputs Inputs LLM · GPT-4.1 Initial AI Search Content Optimization…" at bounding box center [348, 170] width 662 height 306
click at [303, 203] on span "Optimize Content with Keyword Variations" at bounding box center [309, 204] width 45 height 5
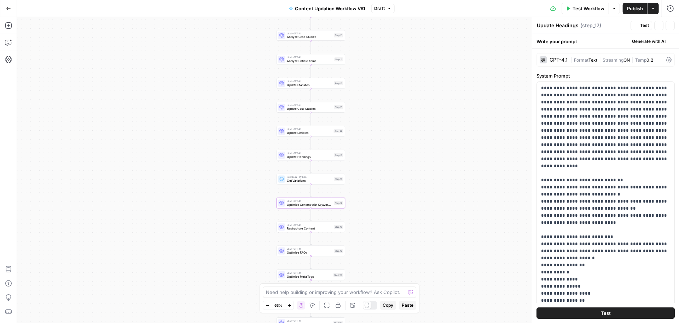
type textarea "Optimize Content with Keyword Variations"
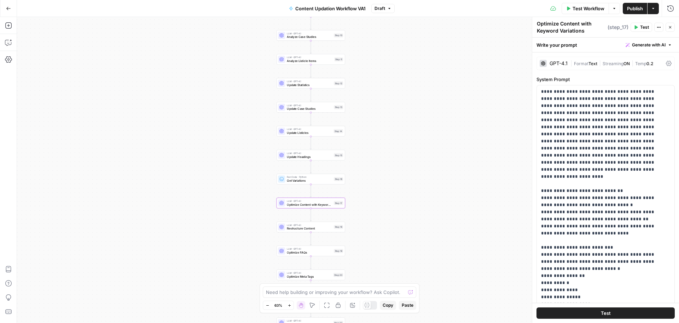
click at [557, 63] on div "GPT-4.1" at bounding box center [559, 63] width 18 height 5
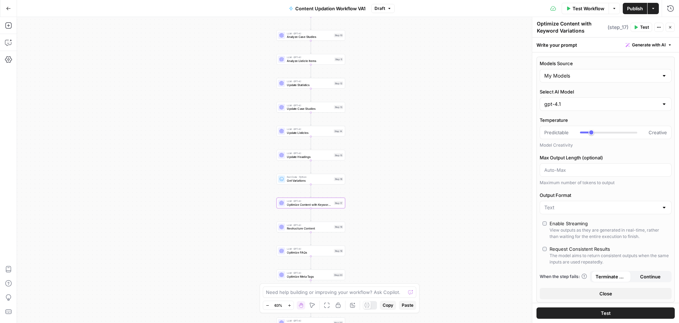
drag, startPoint x: 394, startPoint y: 185, endPoint x: 394, endPoint y: 115, distance: 69.7
click at [394, 115] on div "Workflow Set Inputs Inputs LLM · GPT-4.1 Initial AI Search Content Optimization…" at bounding box center [348, 170] width 662 height 306
click at [311, 156] on span "Restructure Content" at bounding box center [309, 158] width 45 height 5
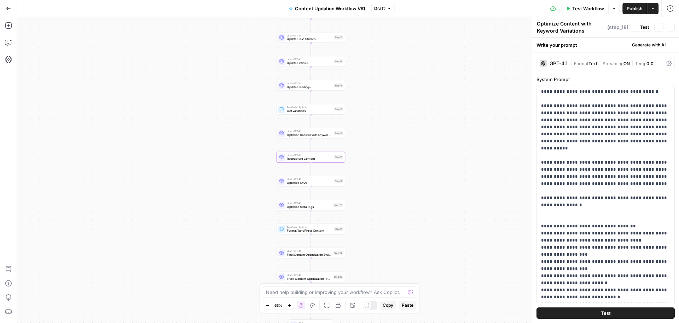
type textarea "Restructure Content"
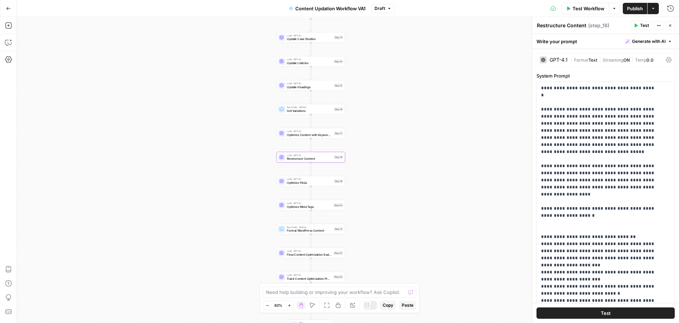
click at [550, 61] on div "GPT-4.1" at bounding box center [559, 59] width 18 height 5
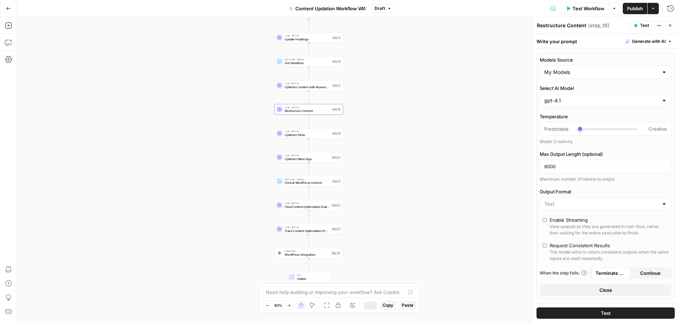
drag, startPoint x: 433, startPoint y: 167, endPoint x: 429, endPoint y: 110, distance: 57.1
click at [429, 110] on div "Workflow Set Inputs Inputs LLM · GPT-4.1 Initial AI Search Content Optimization…" at bounding box center [348, 170] width 662 height 306
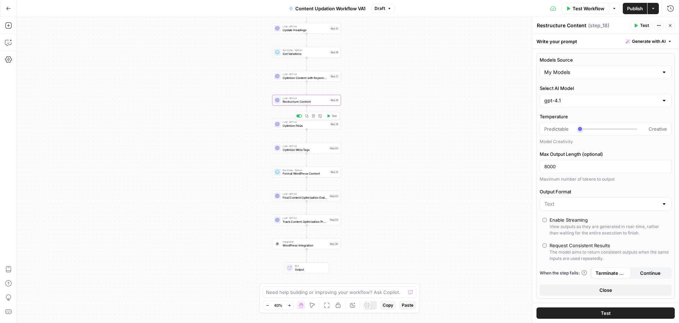
click at [305, 126] on span "Optimize FAQs" at bounding box center [305, 125] width 45 height 5
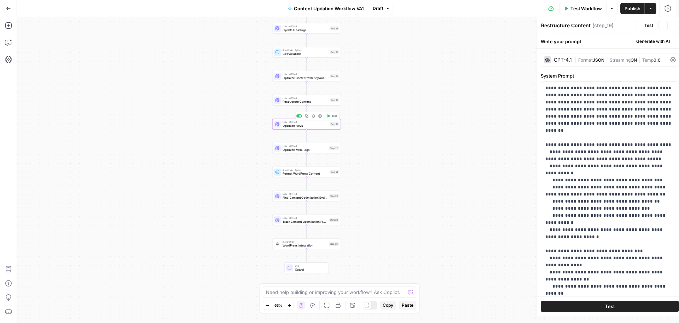
type textarea "Optimize FAQs"
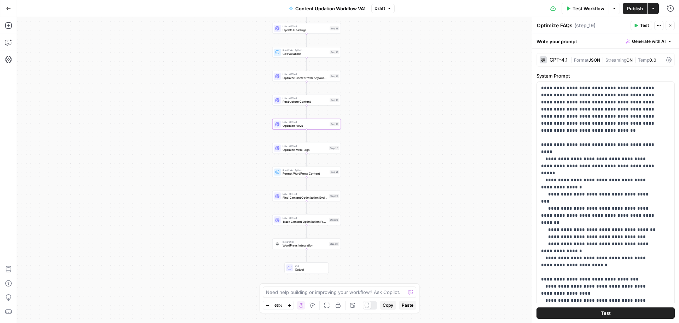
click at [548, 59] on div "GPT-4.1" at bounding box center [554, 59] width 28 height 7
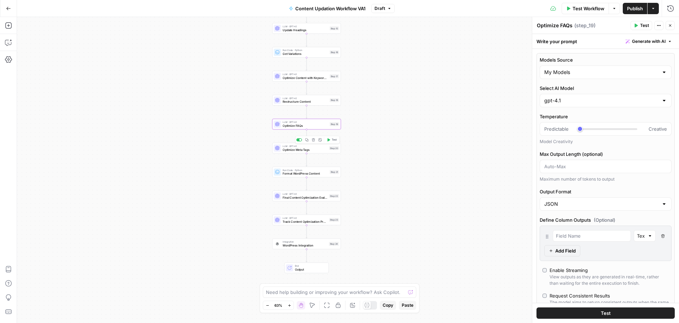
click at [312, 148] on span "Optimize Meta Tags" at bounding box center [305, 149] width 45 height 5
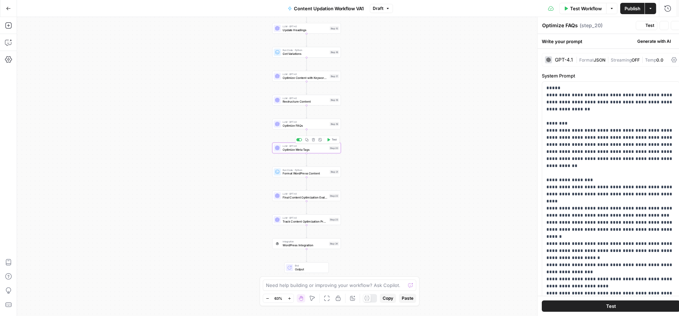
type textarea "Optimize Meta Tags"
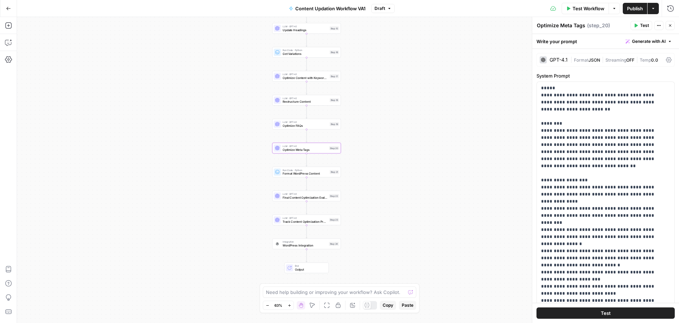
click at [558, 58] on div "GPT-4.1" at bounding box center [559, 59] width 18 height 5
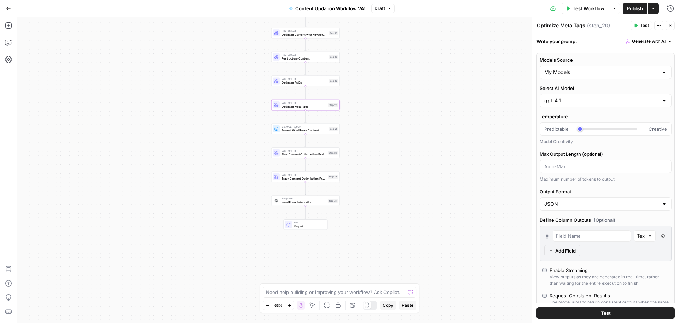
drag, startPoint x: 362, startPoint y: 152, endPoint x: 359, endPoint y: 103, distance: 49.6
click at [359, 103] on div "Workflow Set Inputs Inputs LLM · GPT-4.1 Initial AI Search Content Optimization…" at bounding box center [348, 170] width 662 height 306
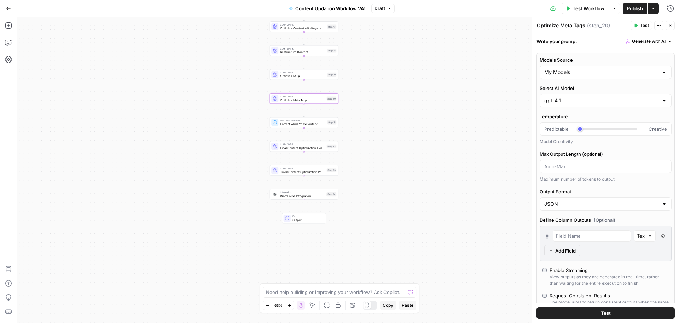
click at [313, 152] on div "Workflow Set Inputs Inputs LLM · GPT-4.1 Initial AI Search Content Optimization…" at bounding box center [348, 170] width 662 height 306
click at [315, 148] on span "Final Content Optimization Evaluation" at bounding box center [302, 147] width 45 height 5
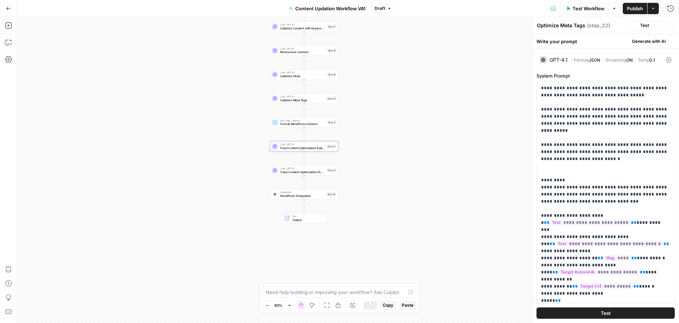
type textarea "Final Content Optimization Evaluation"
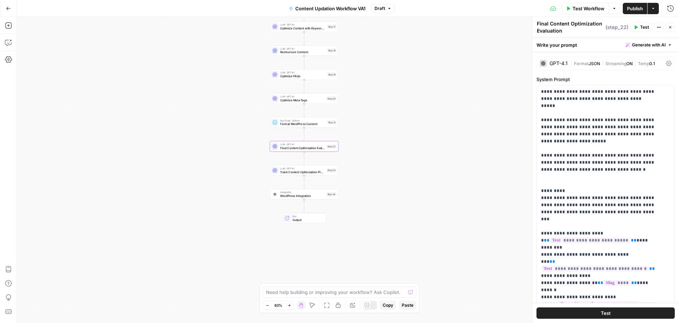
click at [555, 60] on div "GPT-4.1" at bounding box center [554, 63] width 28 height 7
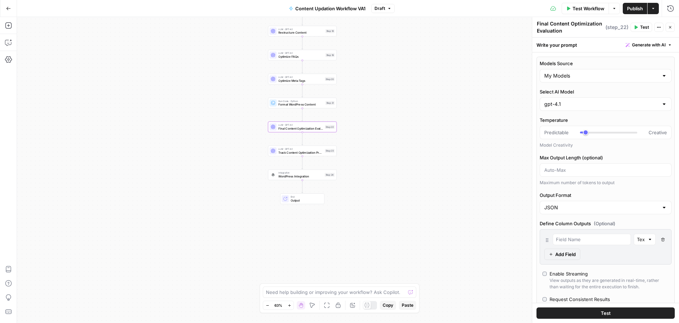
drag, startPoint x: 413, startPoint y: 130, endPoint x: 411, endPoint y: 110, distance: 20.2
click at [411, 110] on div "Workflow Set Inputs Inputs LLM · GPT-4.1 Initial AI Search Content Optimization…" at bounding box center [348, 170] width 662 height 306
click at [308, 148] on span "LLM · GPT-4.1" at bounding box center [300, 148] width 45 height 4
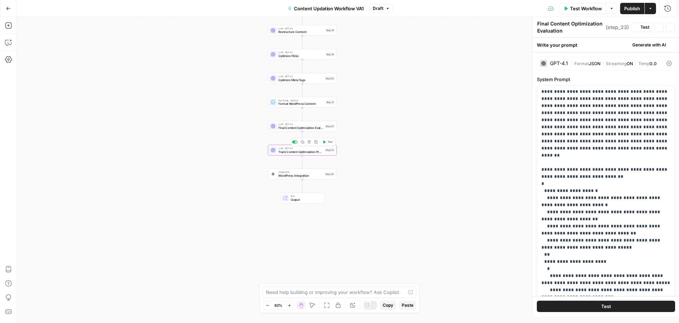
type textarea "Track Content Optimization Progress"
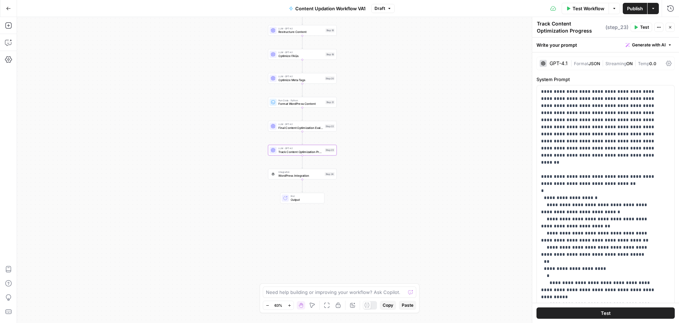
click at [559, 65] on div "GPT-4.1" at bounding box center [559, 63] width 18 height 5
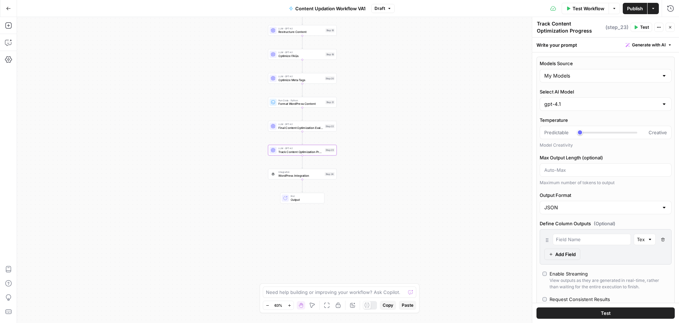
click at [446, 108] on div "Workflow Set Inputs Inputs LLM · GPT-4.1 Initial AI Search Content Optimization…" at bounding box center [348, 170] width 662 height 306
